Goal: Transaction & Acquisition: Purchase product/service

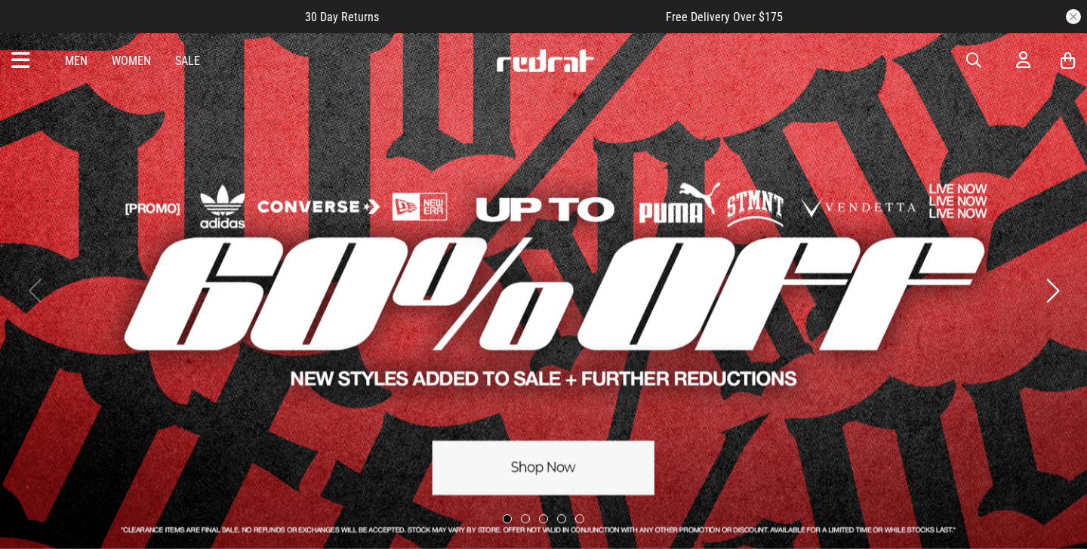
click at [1076, 16] on button "button" at bounding box center [1073, 16] width 15 height 15
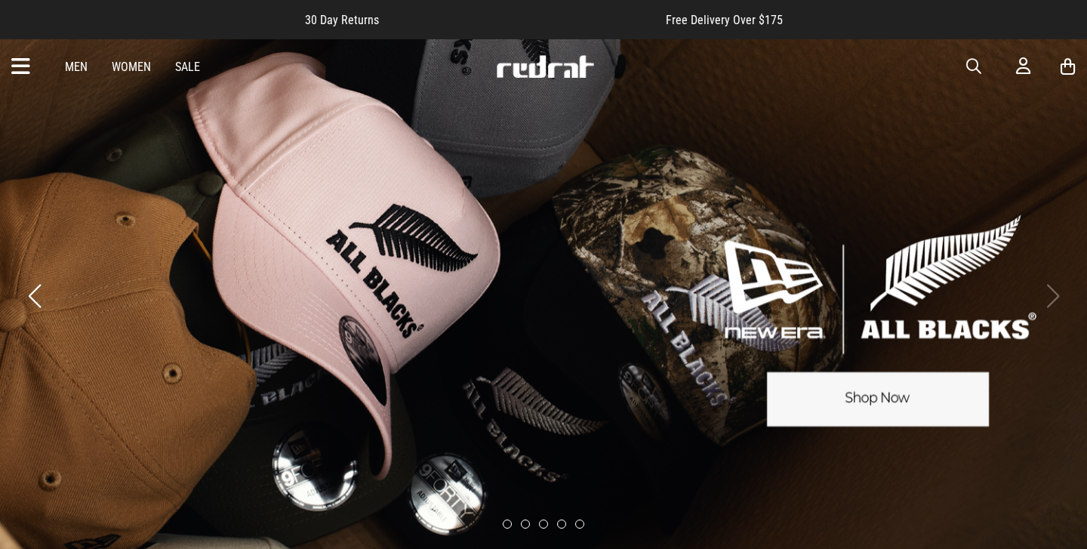
click at [24, 69] on icon at bounding box center [20, 66] width 19 height 25
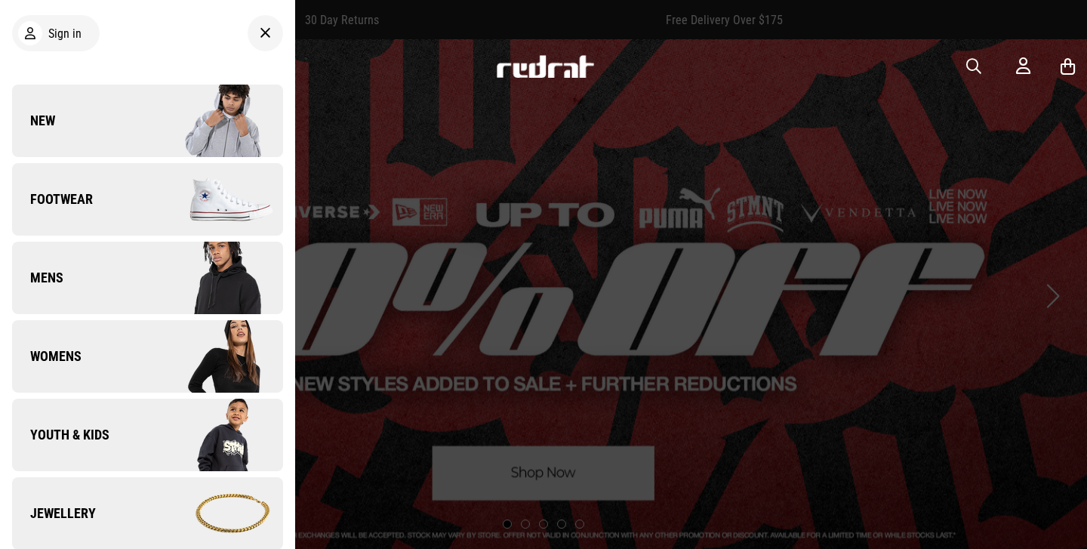
click at [263, 31] on icon at bounding box center [265, 33] width 11 height 18
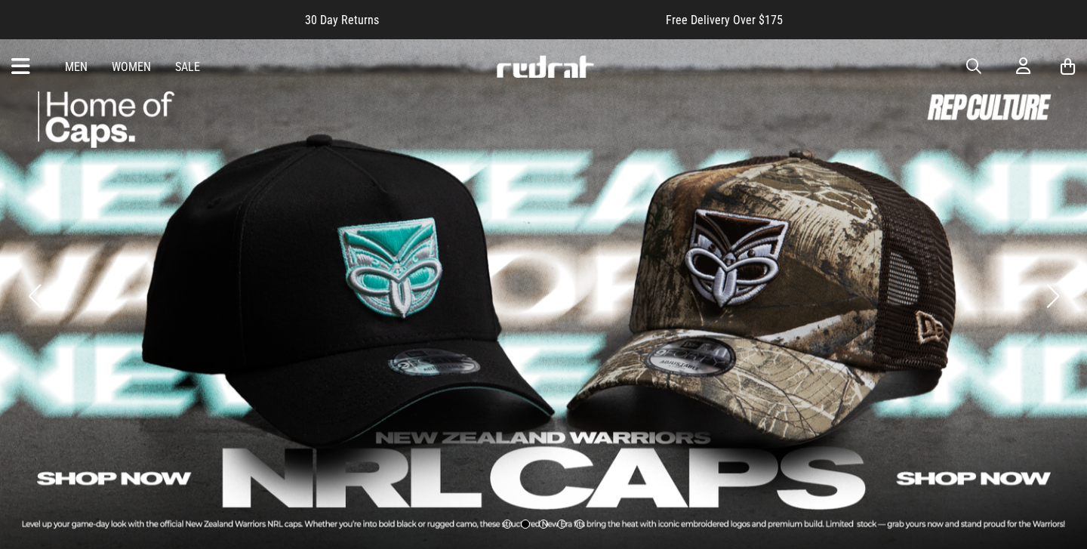
click at [971, 66] on span "button" at bounding box center [973, 66] width 15 height 18
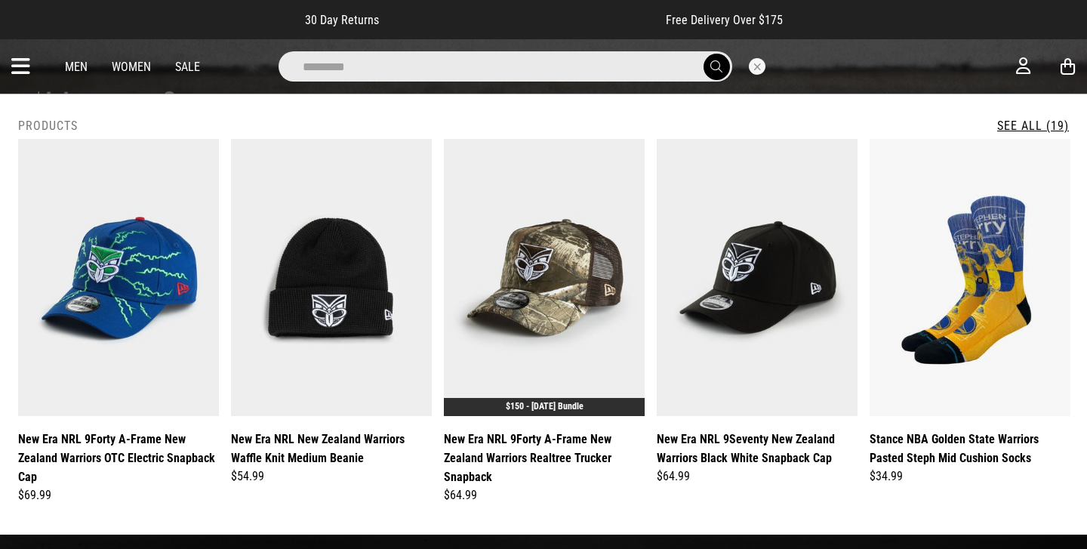
type input "********"
click at [703, 54] on button "submit" at bounding box center [716, 67] width 26 height 26
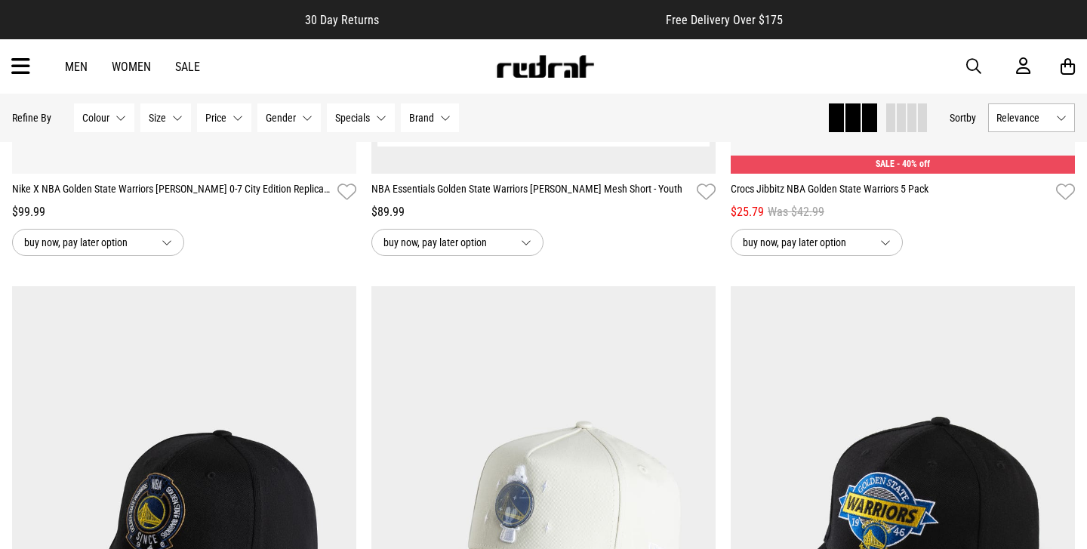
scroll to position [2381, 0]
